Goal: Information Seeking & Learning: Learn about a topic

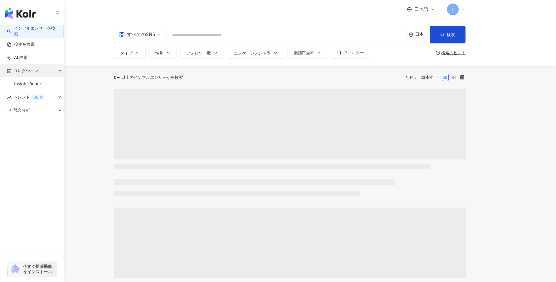
click at [16, 69] on span "コレクション" at bounding box center [25, 70] width 25 height 13
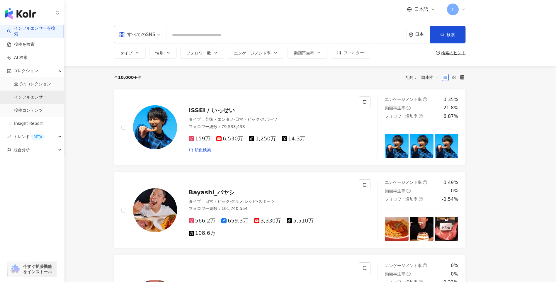
click at [33, 97] on link "インフルエンサー" at bounding box center [30, 97] width 33 height 6
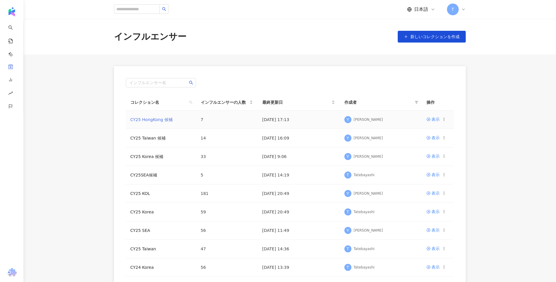
click at [155, 120] on link "CY25 HongKong 候補" at bounding box center [151, 119] width 42 height 5
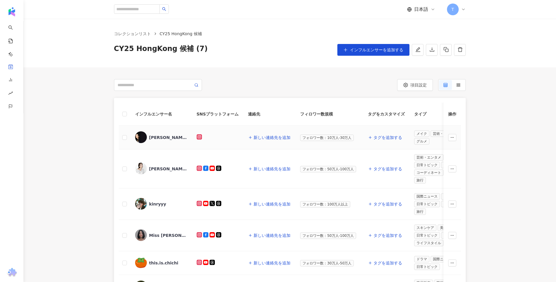
click at [150, 137] on div "junheiri" at bounding box center [168, 137] width 38 height 6
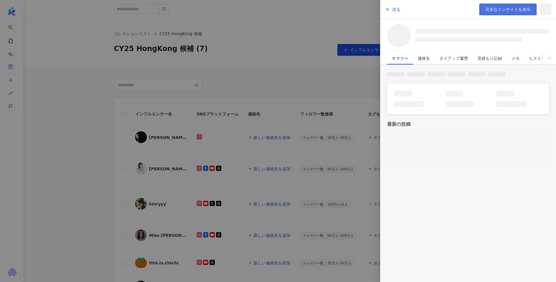
click at [508, 8] on span "完全なインサイトを表示" at bounding box center [507, 9] width 45 height 5
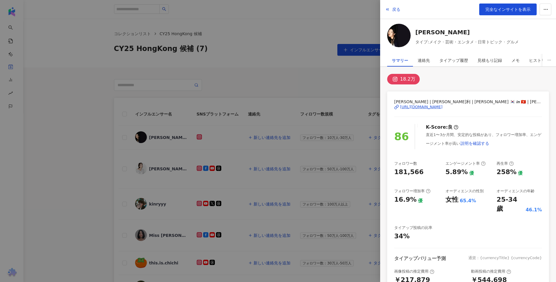
click at [265, 28] on div at bounding box center [278, 141] width 556 height 282
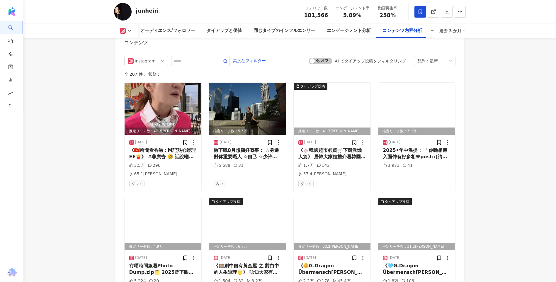
scroll to position [1845, 0]
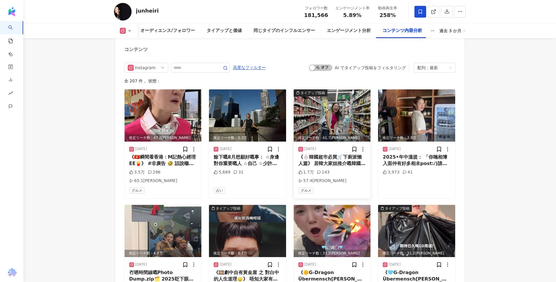
click at [351, 112] on img at bounding box center [332, 115] width 77 height 52
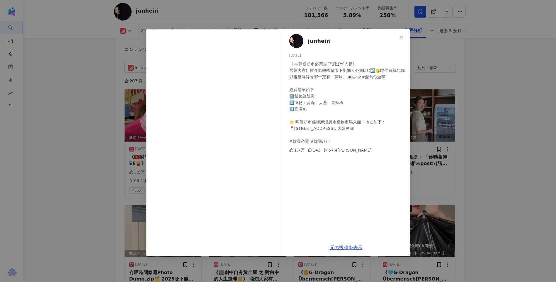
click at [500, 135] on div "junheiri [DATE] 《🧄韓國超巿必買🛒下廚派懶人篇》 居韓大家姐推介嘅韓國超巿下廚懶人必買List☑️🙂‍↕️跟住買就包你以後整咩韓餐都一定有「韓…" at bounding box center [278, 141] width 556 height 282
